Goal: Task Accomplishment & Management: Manage account settings

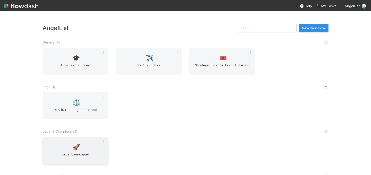
click at [91, 151] on div "🚀 Legal Launchpad" at bounding box center [76, 150] width 66 height 27
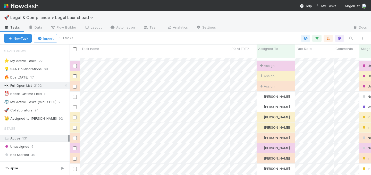
scroll to position [48, 0]
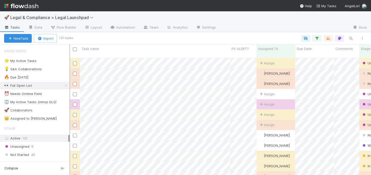
scroll to position [121, 302]
click at [57, 59] on div "⭐ My Active Tasks 27" at bounding box center [37, 61] width 66 height 6
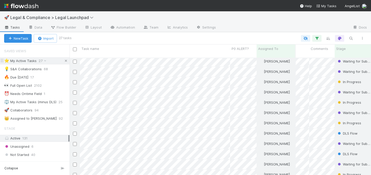
scroll to position [75, 25]
